Goal: Information Seeking & Learning: Find specific fact

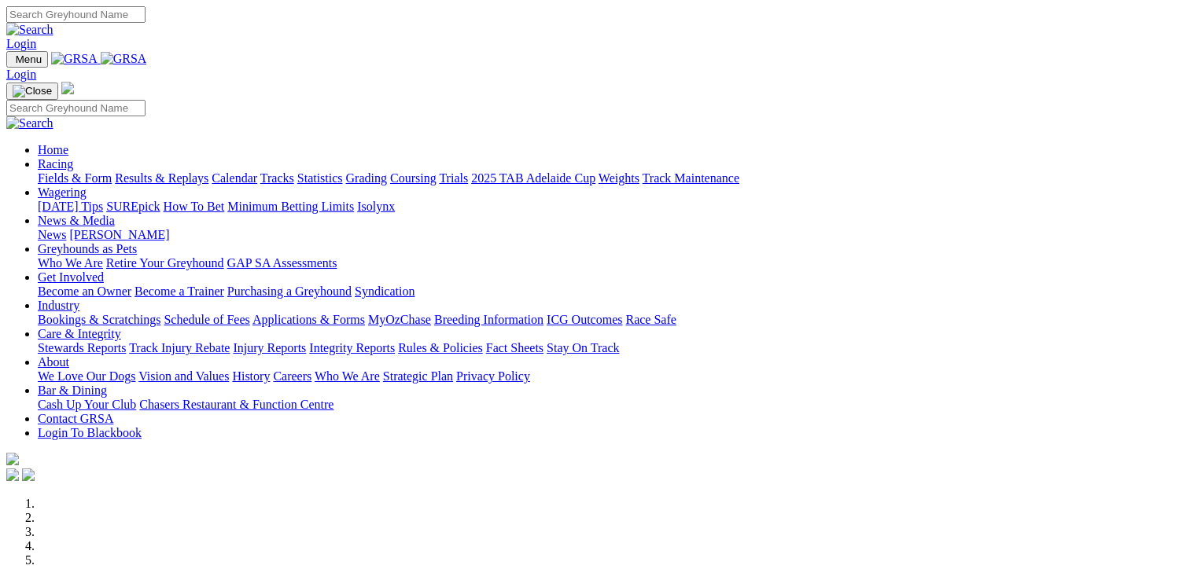
scroll to position [550, 0]
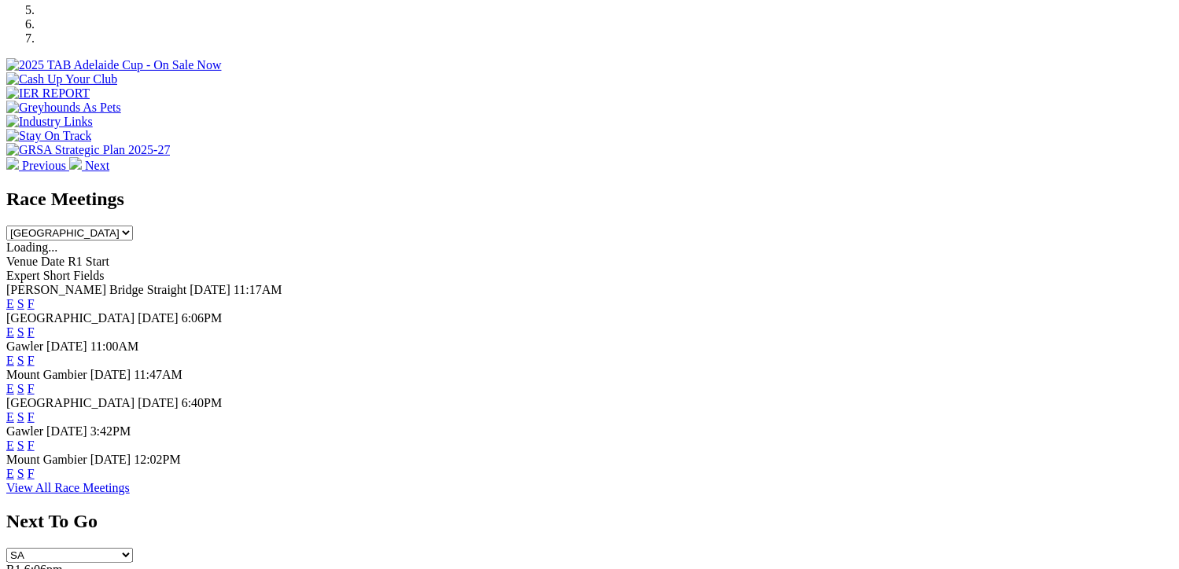
click at [35, 410] on link "F" at bounding box center [31, 416] width 7 height 13
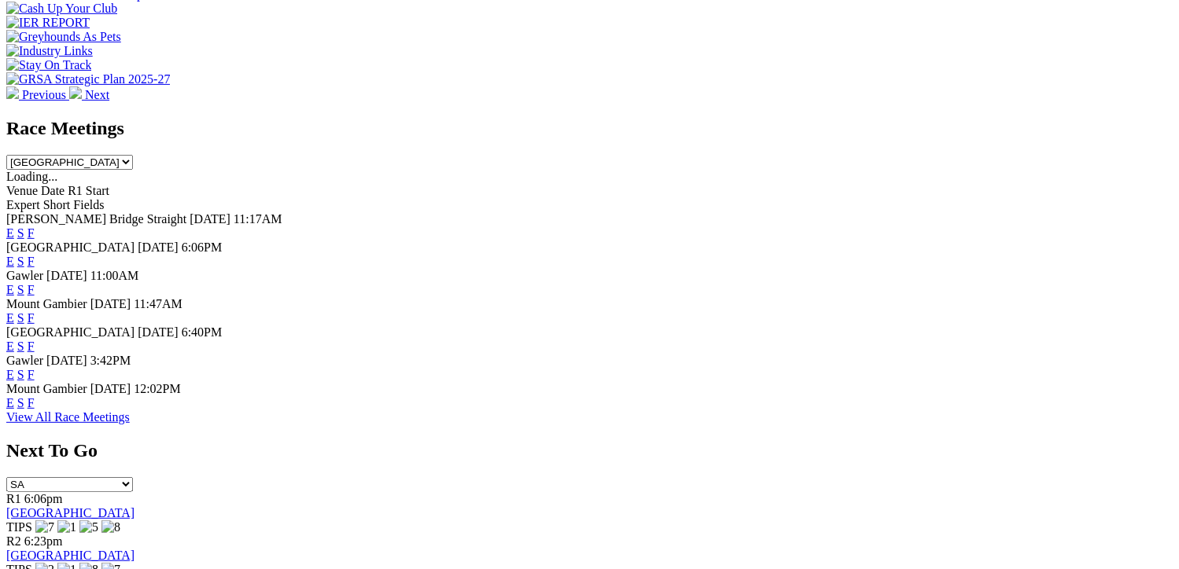
scroll to position [629, 0]
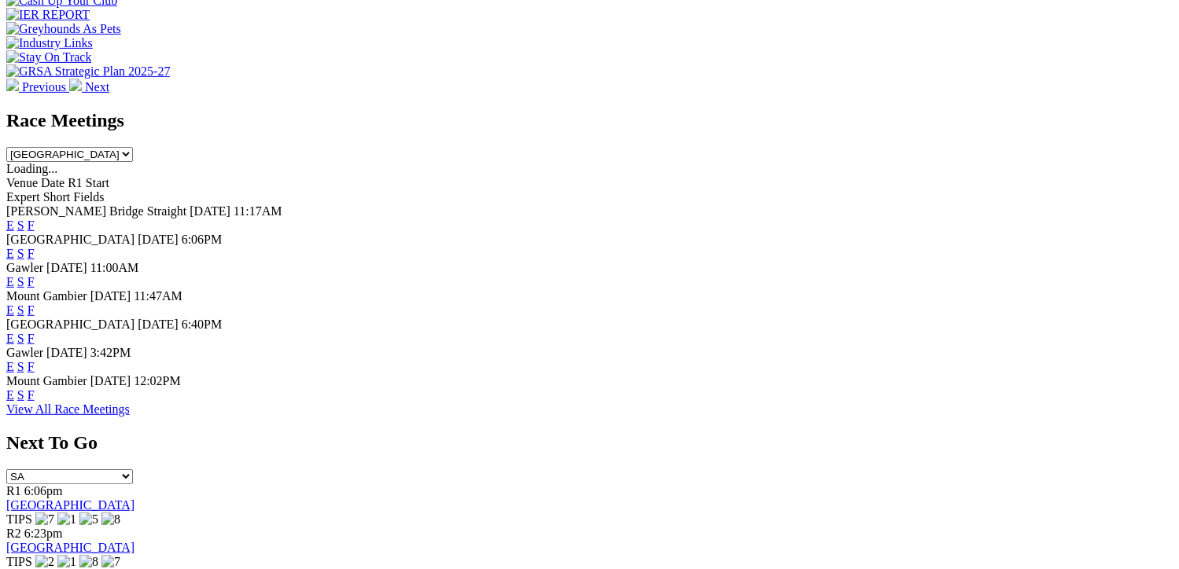
click at [35, 332] on link "F" at bounding box center [31, 338] width 7 height 13
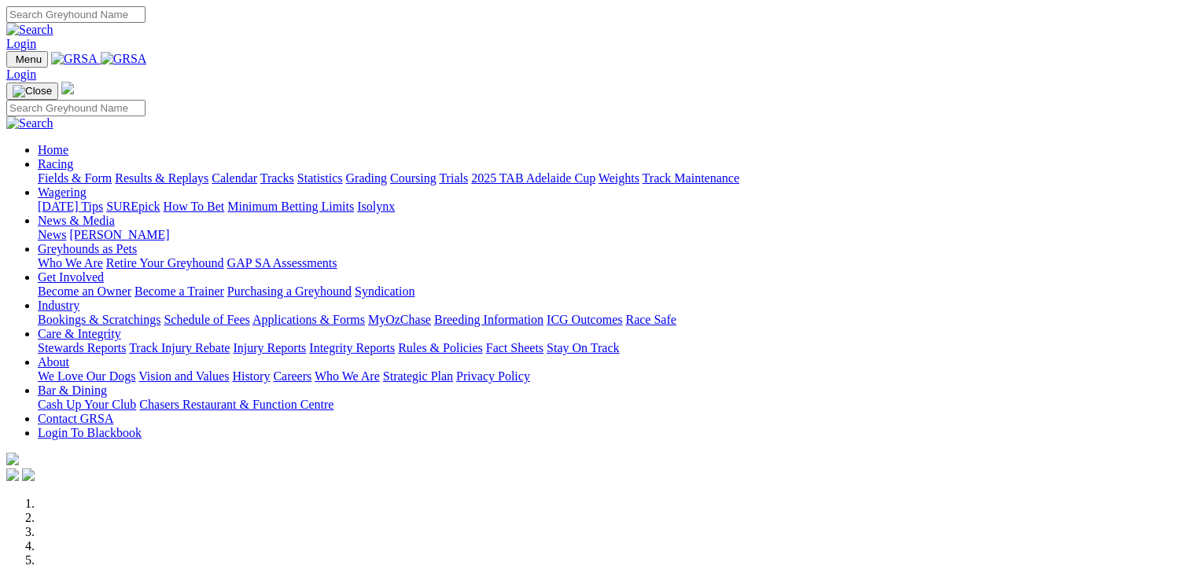
scroll to position [630, 0]
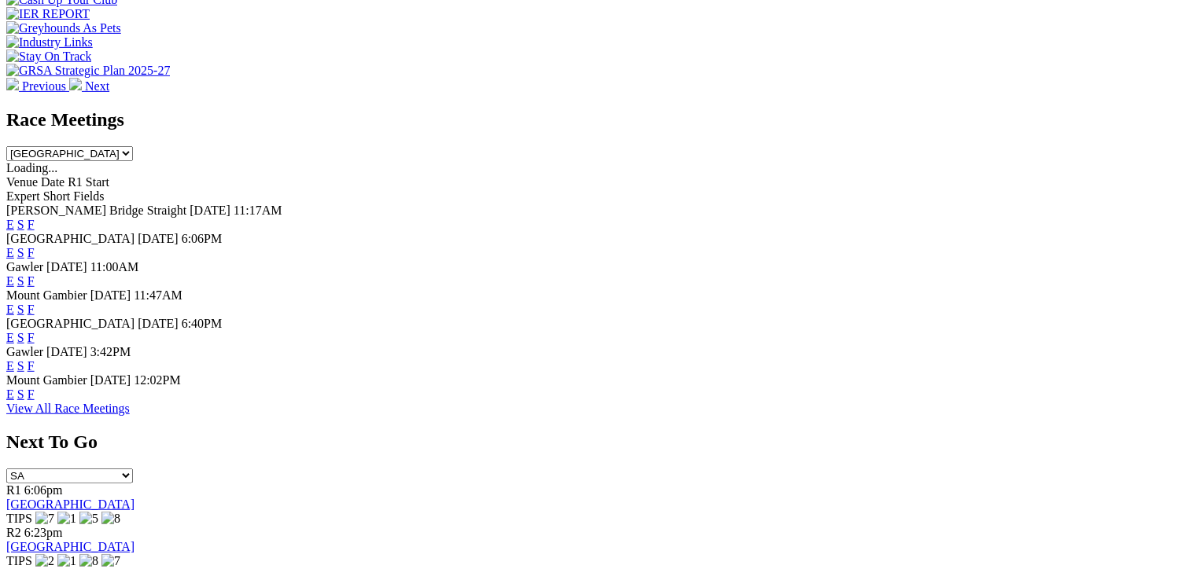
click at [35, 366] on link "F" at bounding box center [31, 365] width 7 height 13
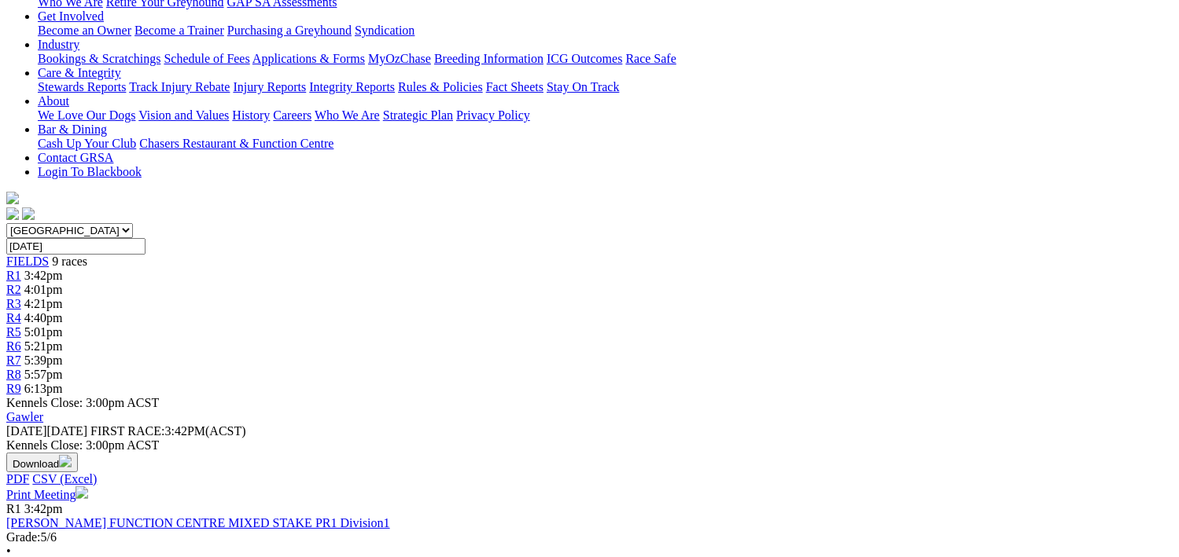
scroll to position [315, 0]
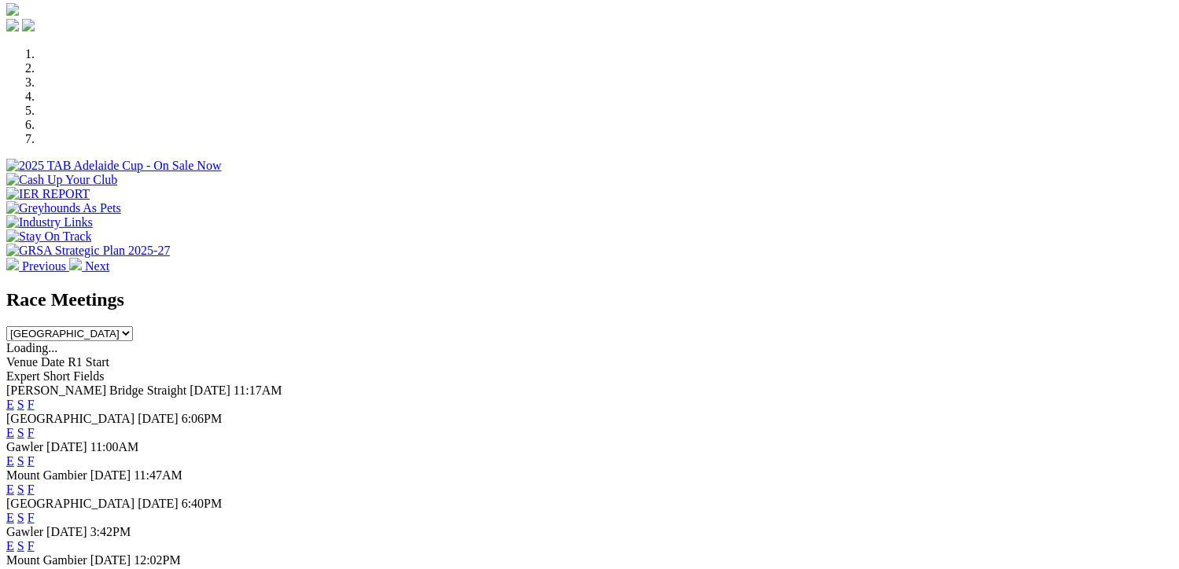
scroll to position [472, 0]
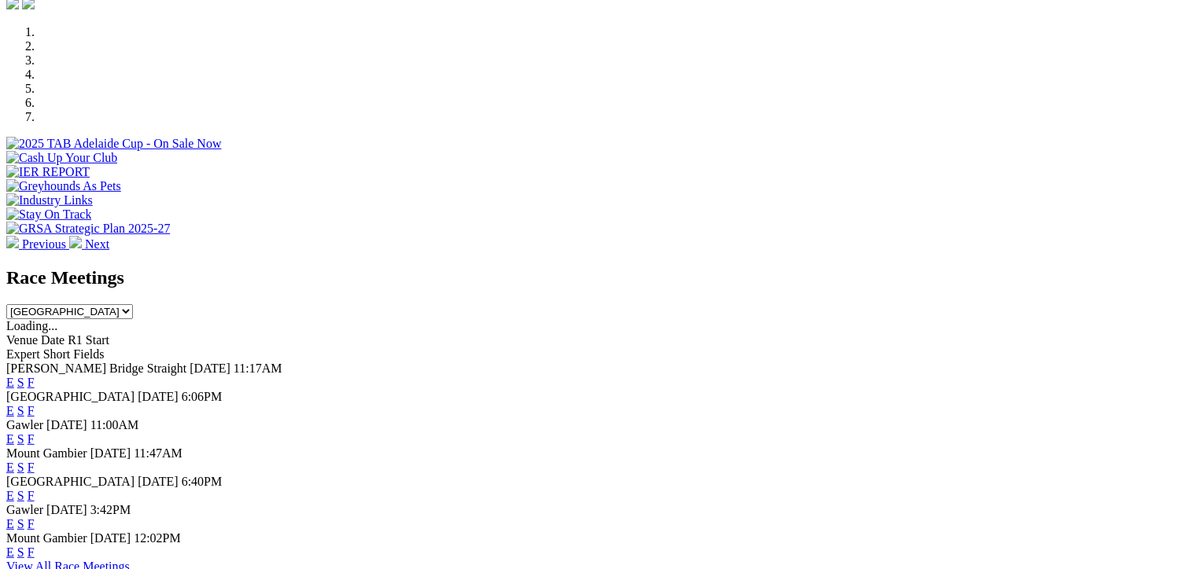
click at [35, 376] on link "F" at bounding box center [31, 382] width 7 height 13
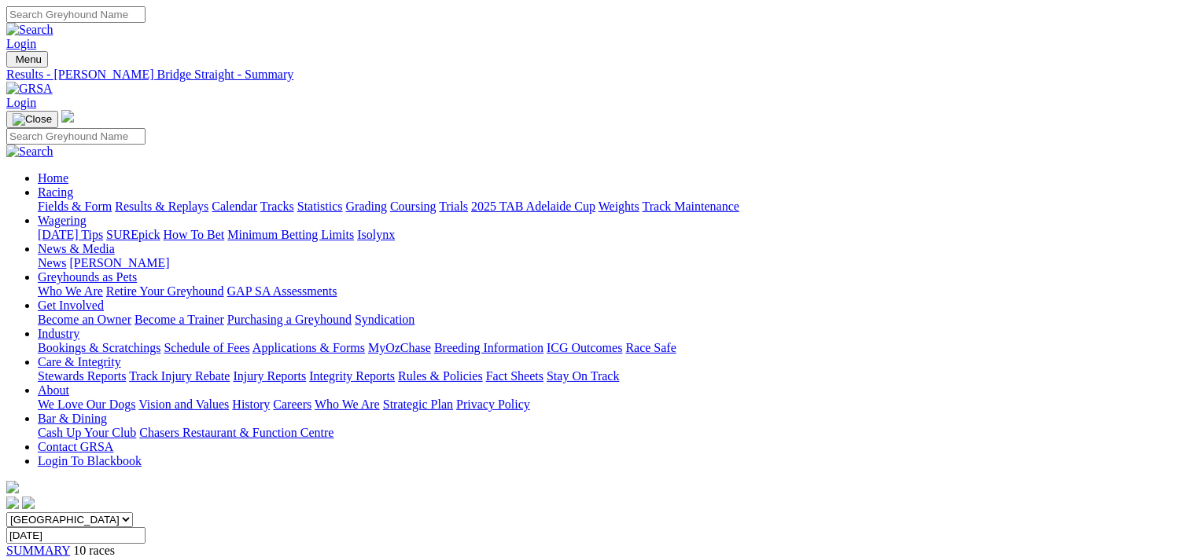
click at [175, 200] on link "Results & Replays" at bounding box center [162, 206] width 94 height 13
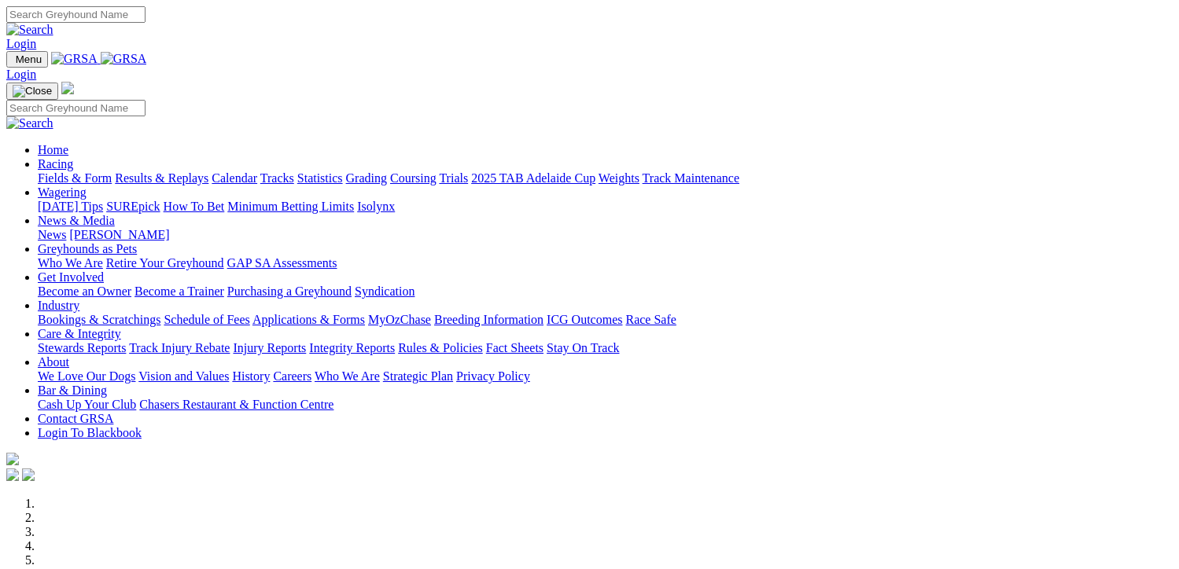
scroll to position [472, 0]
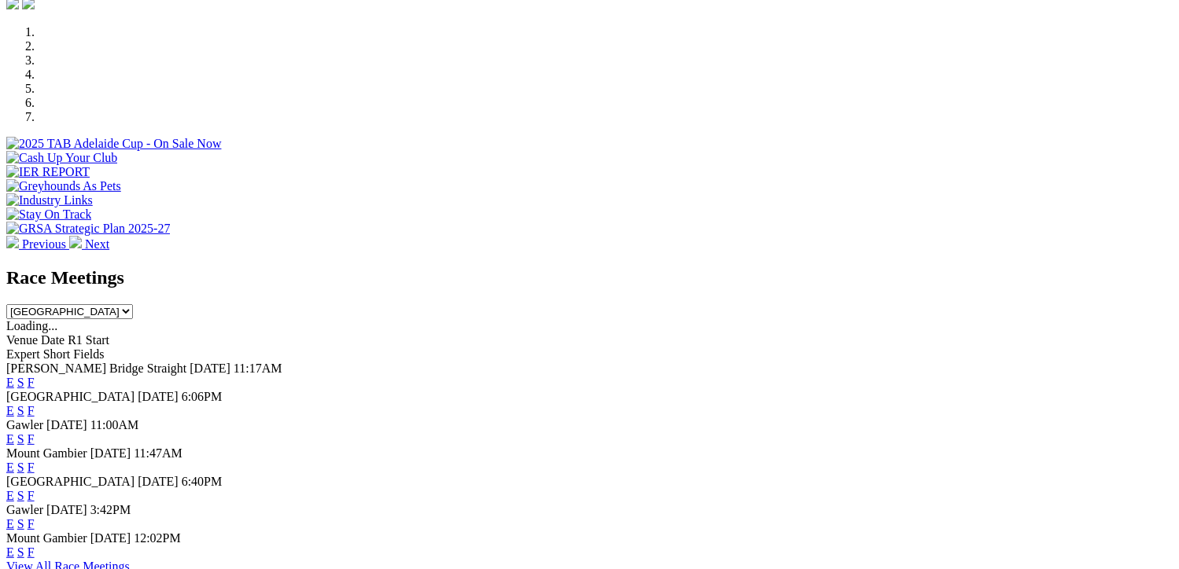
click at [35, 432] on link "F" at bounding box center [31, 438] width 7 height 13
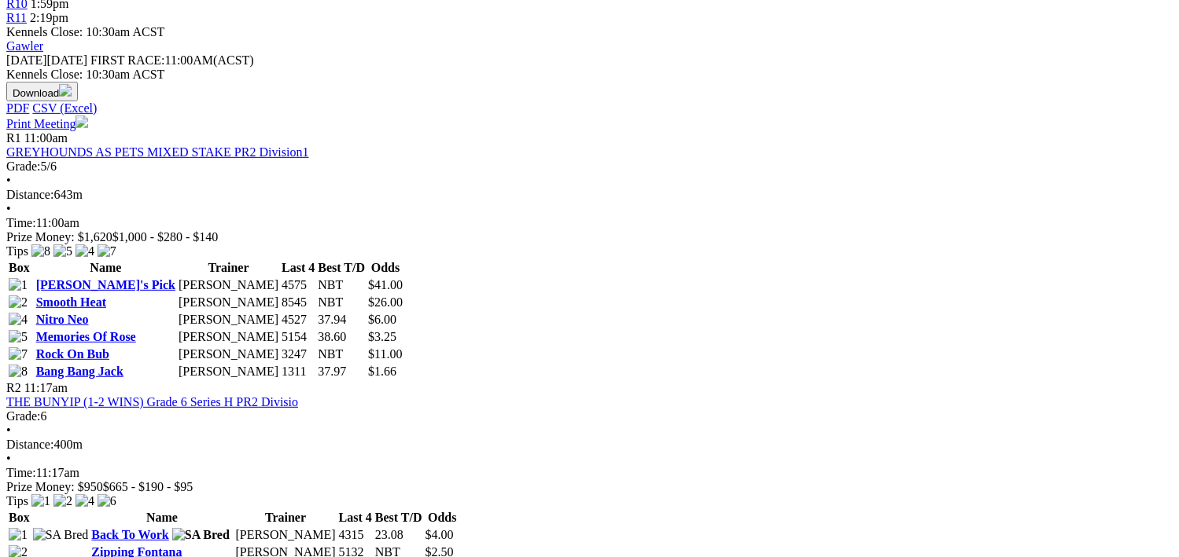
scroll to position [786, 0]
